Goal: Task Accomplishment & Management: Manage account settings

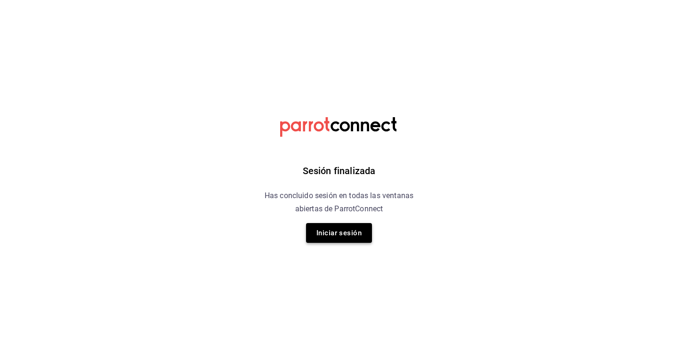
click at [351, 241] on button "Iniciar sesión" at bounding box center [339, 233] width 66 height 20
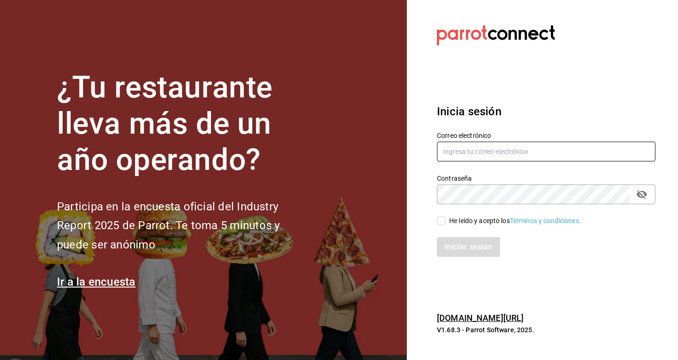
click at [482, 151] on input "text" at bounding box center [546, 152] width 218 height 20
type input "contacto@eline.mx"
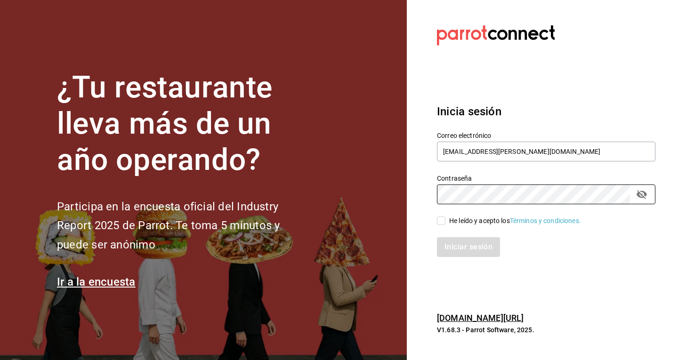
click at [440, 225] on label "He leído y acepto los Términos y condiciones." at bounding box center [509, 221] width 144 height 10
click at [440, 225] on input "He leído y acepto los Términos y condiciones." at bounding box center [441, 220] width 8 height 8
checkbox input "true"
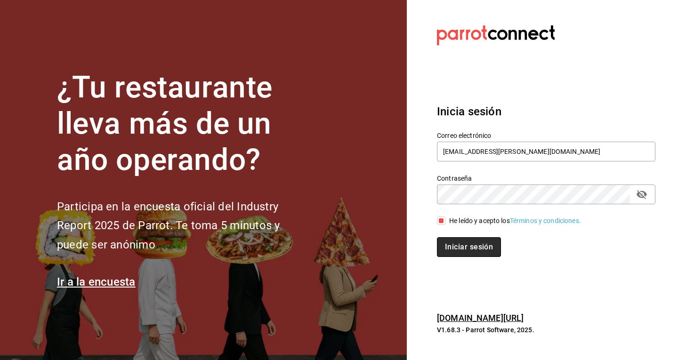
click at [473, 250] on button "Iniciar sesión" at bounding box center [469, 247] width 64 height 20
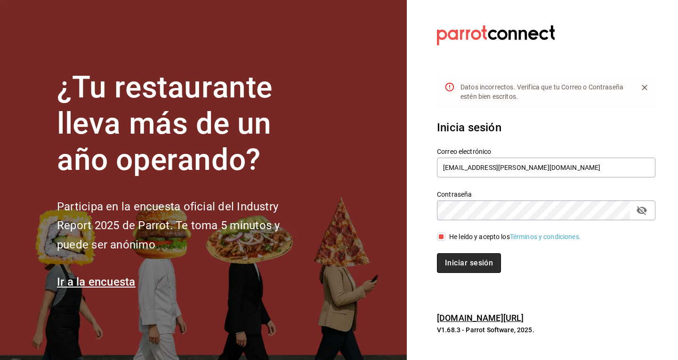
click at [481, 266] on button "Iniciar sesión" at bounding box center [469, 263] width 64 height 20
click at [386, 232] on div "¿Tu restaurante lleva más de un año operando? Participa en la encuesta oficial …" at bounding box center [339, 180] width 678 height 360
click at [437, 253] on button "Iniciar sesión" at bounding box center [468, 263] width 63 height 20
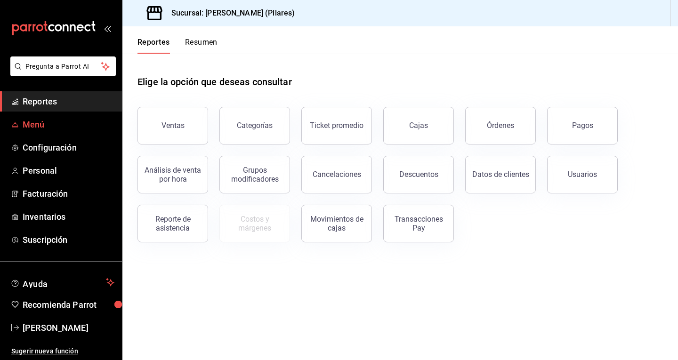
click at [54, 131] on link "Menú" at bounding box center [61, 124] width 122 height 20
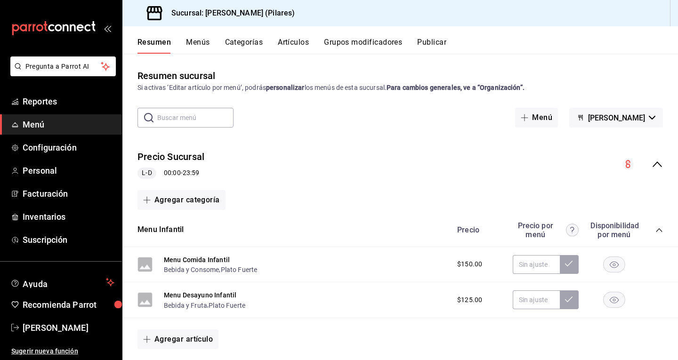
click at [653, 159] on icon "collapse-menu-row" at bounding box center [656, 164] width 11 height 11
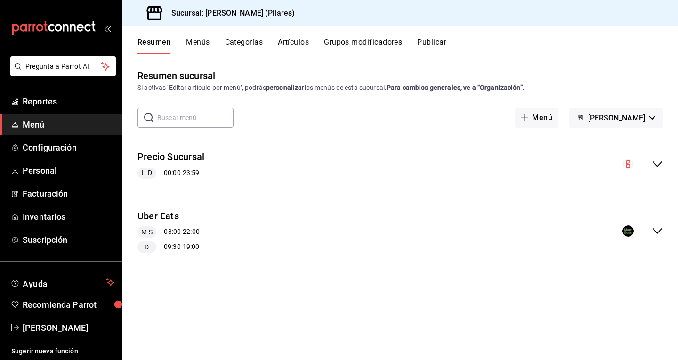
click at [661, 229] on icon "collapse-menu-row" at bounding box center [656, 231] width 9 height 6
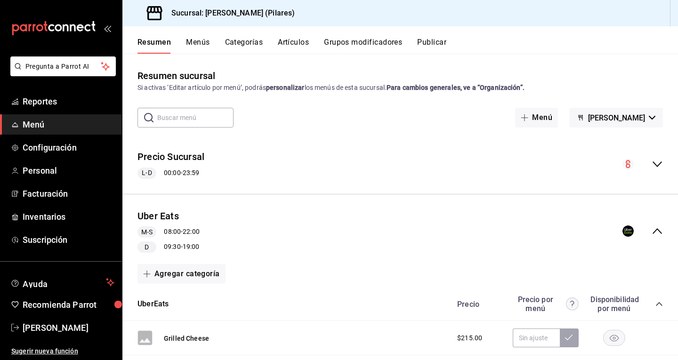
click at [652, 233] on icon "collapse-menu-row" at bounding box center [656, 230] width 11 height 11
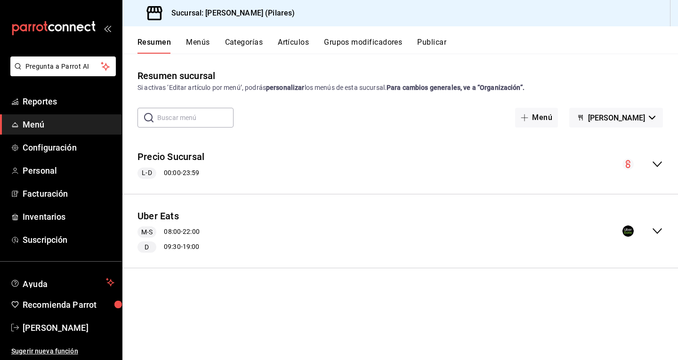
click at [658, 231] on icon "collapse-menu-row" at bounding box center [656, 230] width 11 height 11
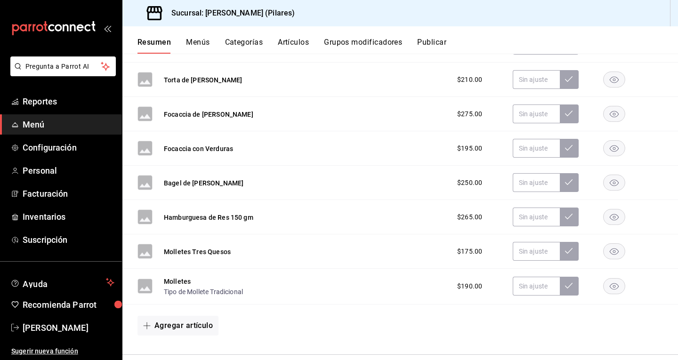
scroll to position [398, 0]
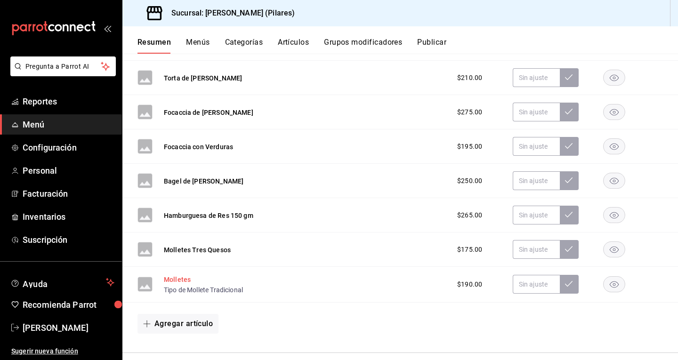
click at [173, 281] on button "Molletes" at bounding box center [177, 279] width 27 height 9
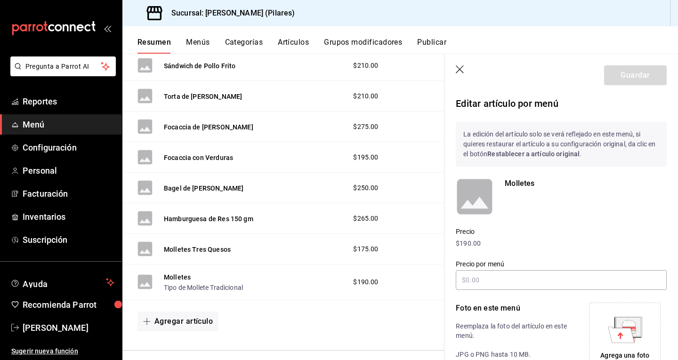
scroll to position [0, 0]
click at [457, 71] on icon "button" at bounding box center [460, 69] width 9 height 9
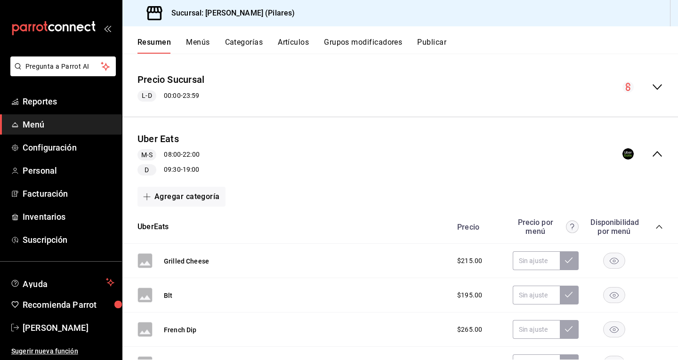
scroll to position [77, 0]
